Goal: Transaction & Acquisition: Subscribe to service/newsletter

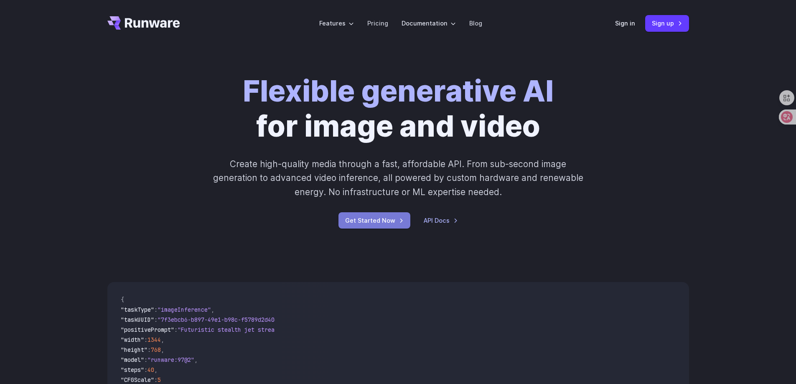
click at [365, 223] on link "Get Started Now" at bounding box center [374, 220] width 72 height 16
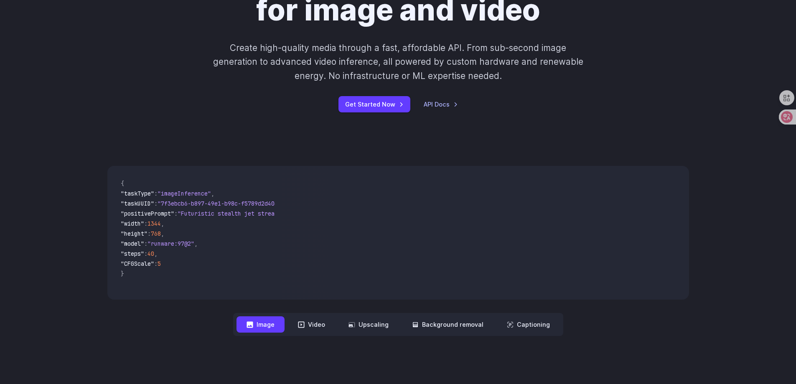
scroll to position [209, 0]
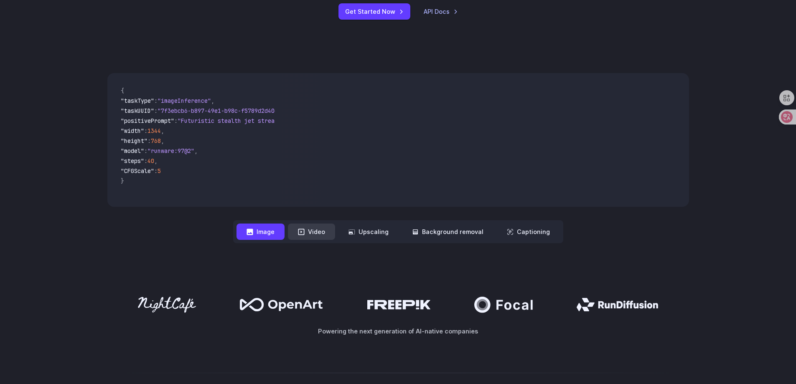
click at [319, 237] on button "Video" at bounding box center [311, 231] width 47 height 16
drag, startPoint x: 139, startPoint y: 101, endPoint x: 191, endPoint y: 162, distance: 79.4
click at [191, 162] on code "{ "taskType" : "videoInference" , "taskUUID" : "9da2ae93-4a32-4e6b-9a6c-2f9cbeb…" at bounding box center [194, 140] width 161 height 120
click at [192, 162] on span ""duration" : 10" at bounding box center [195, 162] width 148 height 10
drag, startPoint x: 188, startPoint y: 161, endPoint x: 124, endPoint y: 104, distance: 86.4
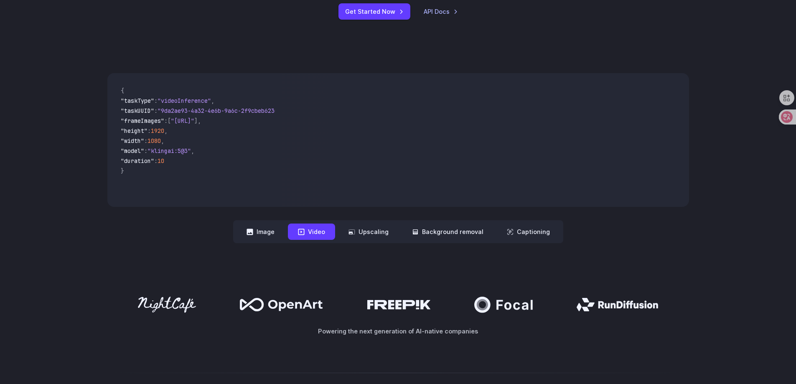
click at [124, 104] on code "{ "taskType" : "videoInference" , "taskUUID" : "9da2ae93-4a32-4e6b-9a6c-2f9cbeb…" at bounding box center [194, 140] width 161 height 120
click at [124, 104] on span ""taskType"" at bounding box center [137, 101] width 33 height 8
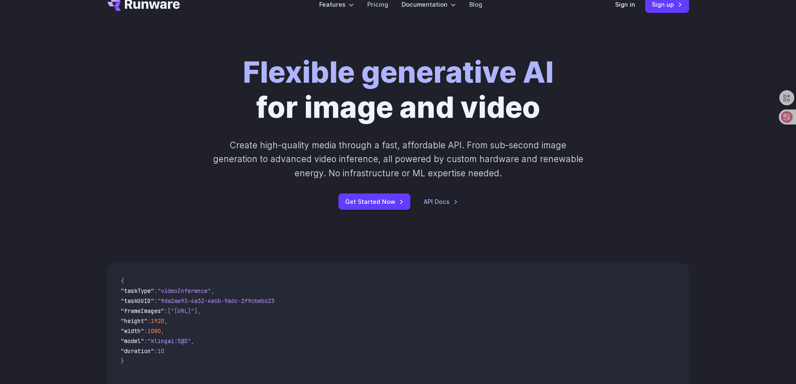
scroll to position [0, 0]
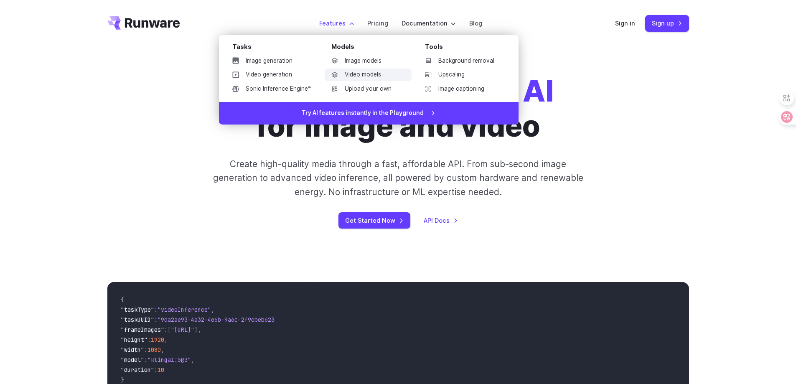
click at [343, 78] on link "Video models" at bounding box center [368, 74] width 87 height 13
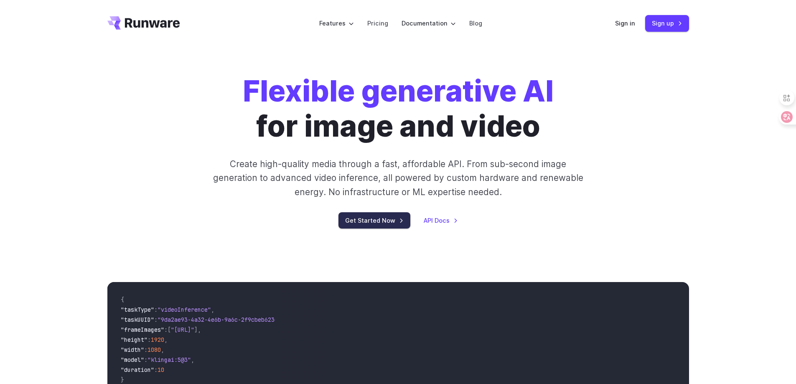
click at [380, 216] on link "Get Started Now" at bounding box center [374, 220] width 72 height 16
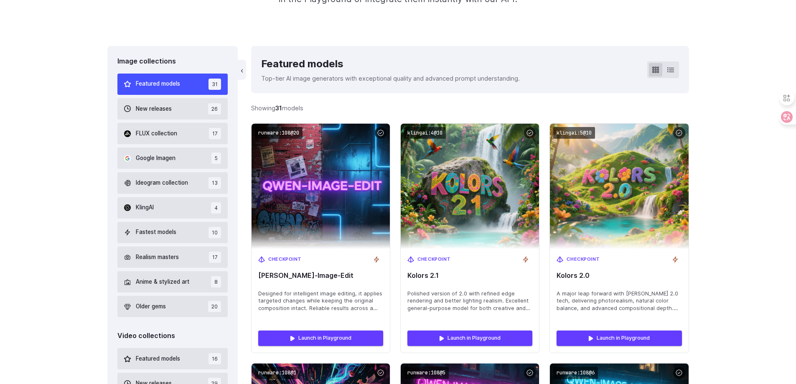
scroll to position [209, 0]
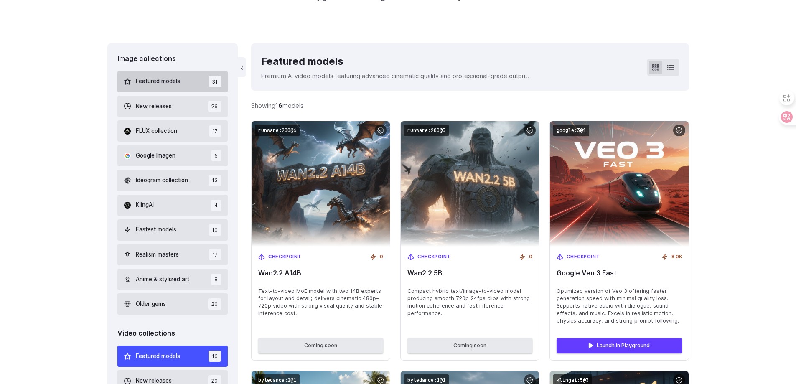
click at [162, 87] on button "Featured models 31" at bounding box center [172, 81] width 111 height 21
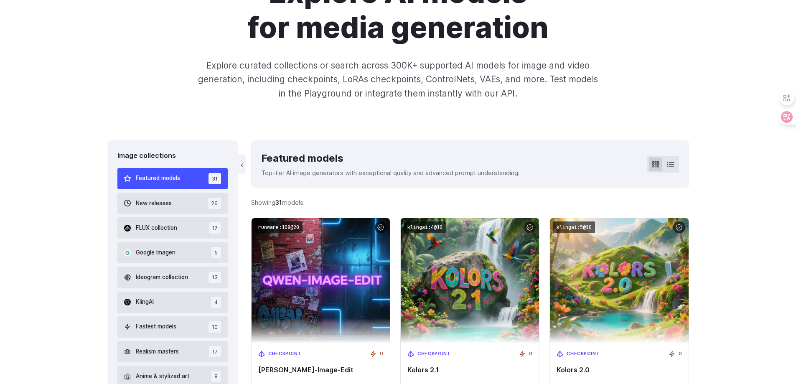
scroll to position [115, 0]
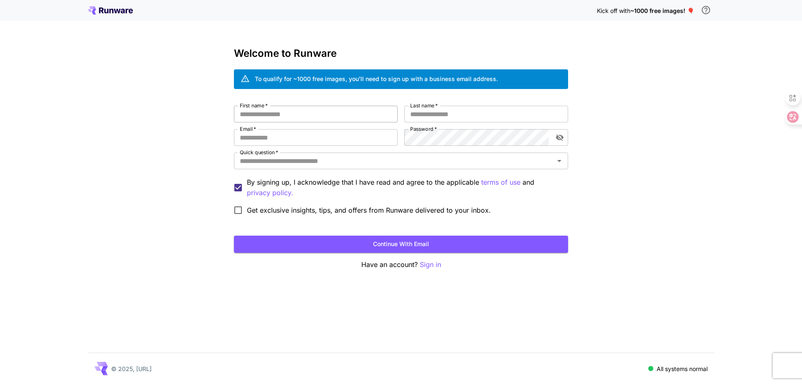
click at [302, 111] on input "First name   *" at bounding box center [316, 114] width 164 height 17
click at [436, 118] on input "Last name   *" at bounding box center [486, 114] width 164 height 17
click at [282, 151] on div "First name   * First name   * Last name   * Last name   * Email   * Email   * P…" at bounding box center [401, 162] width 334 height 113
click at [259, 134] on input "Email   *" at bounding box center [316, 137] width 164 height 17
click at [249, 154] on label "Quick question   *" at bounding box center [259, 152] width 38 height 7
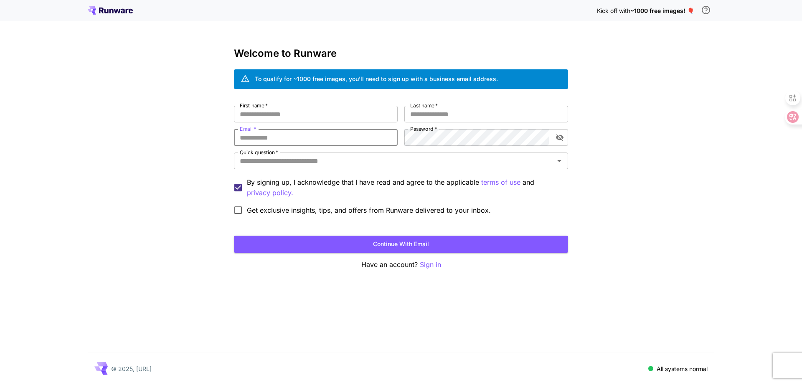
click at [249, 155] on input "Quick question   *" at bounding box center [393, 161] width 315 height 12
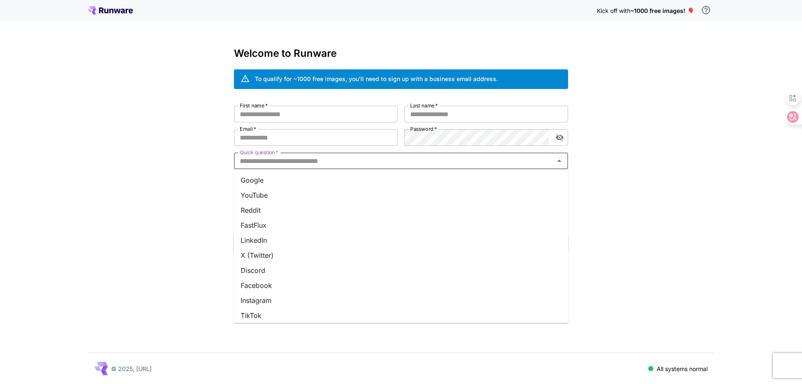
click at [248, 160] on input "Quick question   *" at bounding box center [393, 161] width 315 height 12
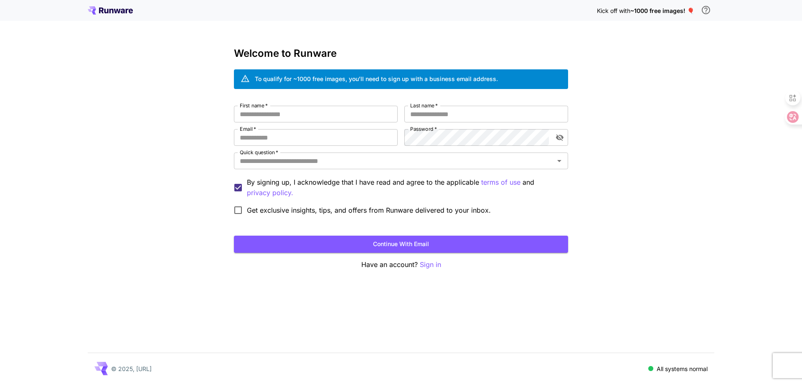
click at [205, 162] on div "Kick off with ~1000 free images! 🎈 Welcome to Runware To qualify for ~1000 free…" at bounding box center [401, 192] width 802 height 384
